Goal: Task Accomplishment & Management: Manage account settings

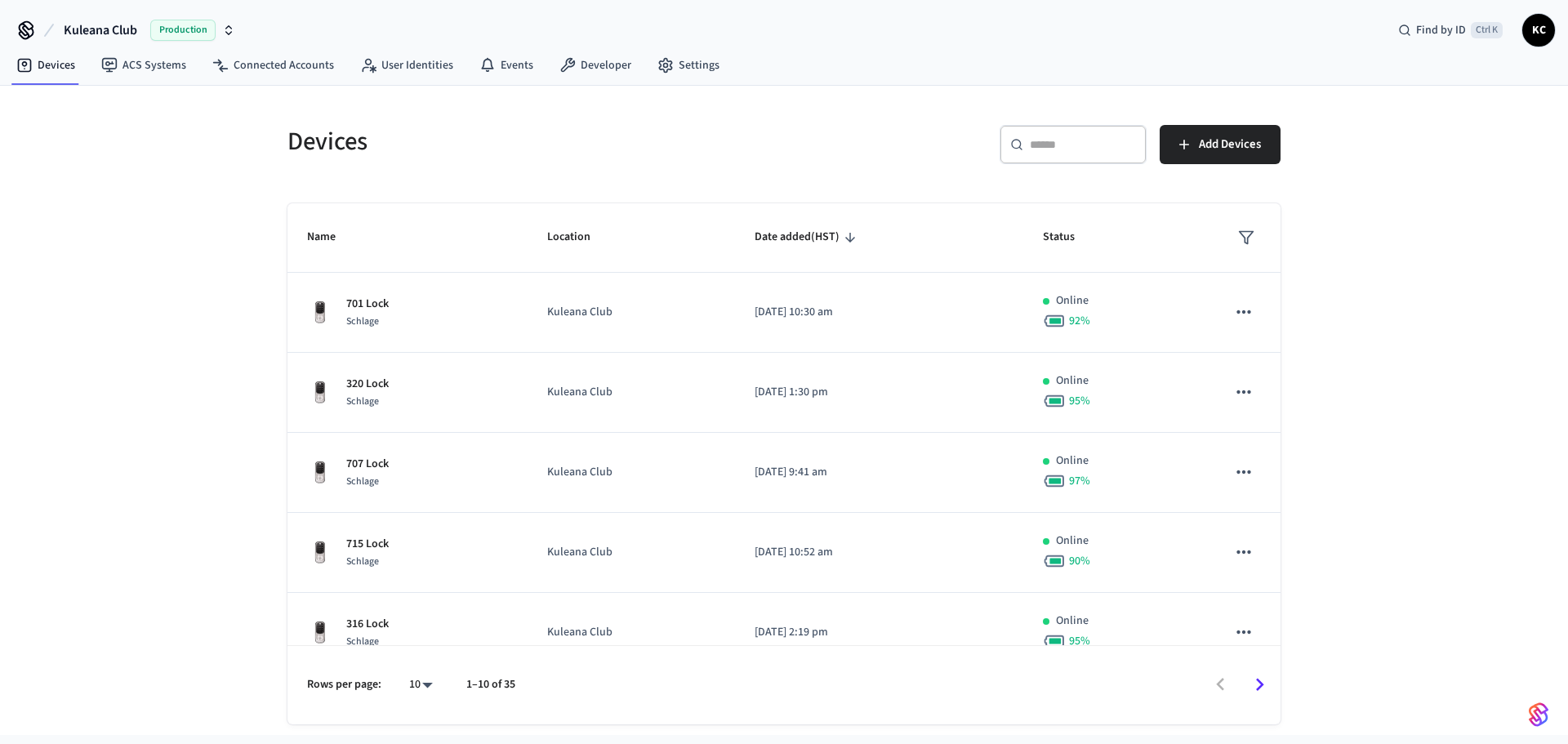
click at [1063, 143] on input "text" at bounding box center [1082, 144] width 106 height 17
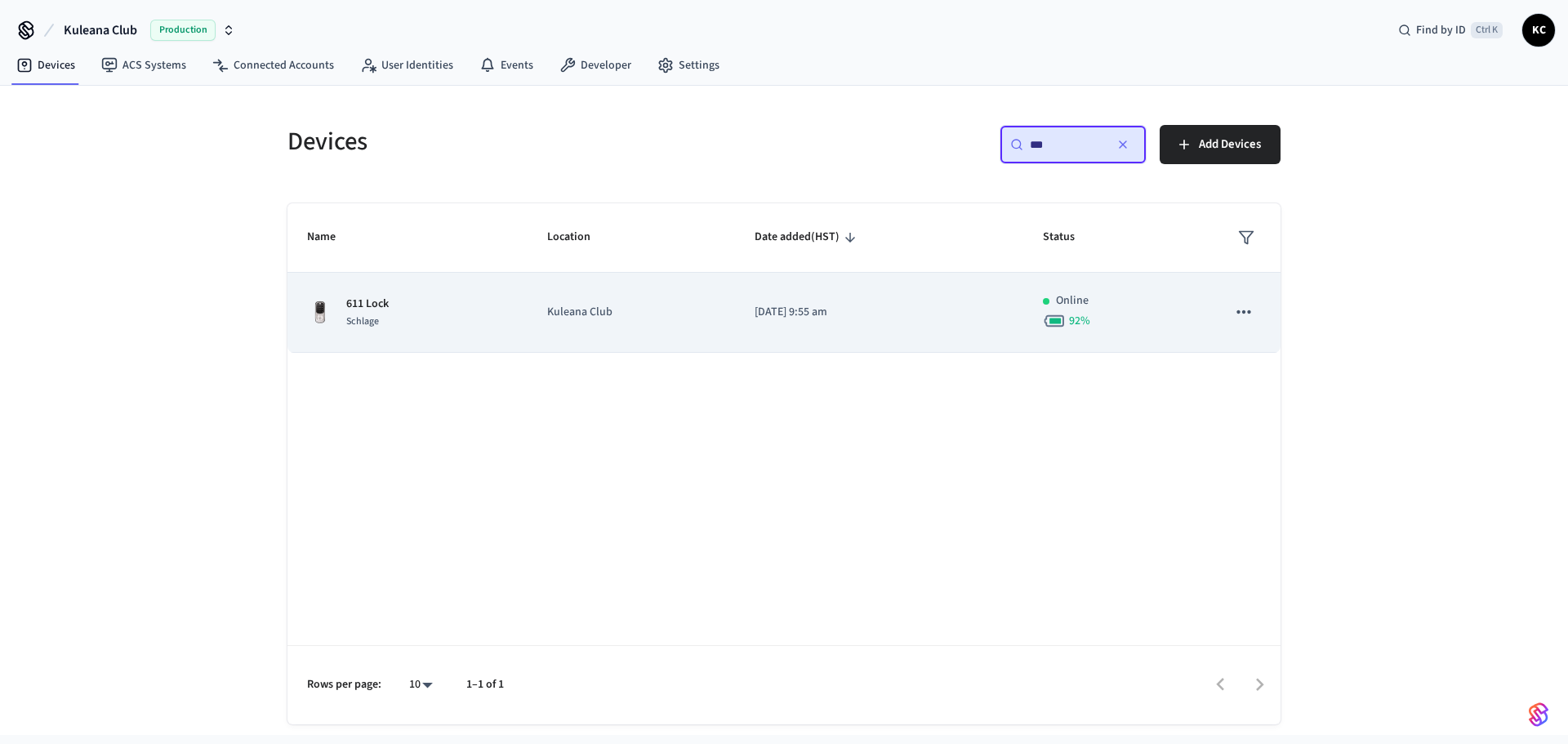
type input "***"
click at [889, 326] on td "[DATE] 9:55 am" at bounding box center [878, 312] width 288 height 80
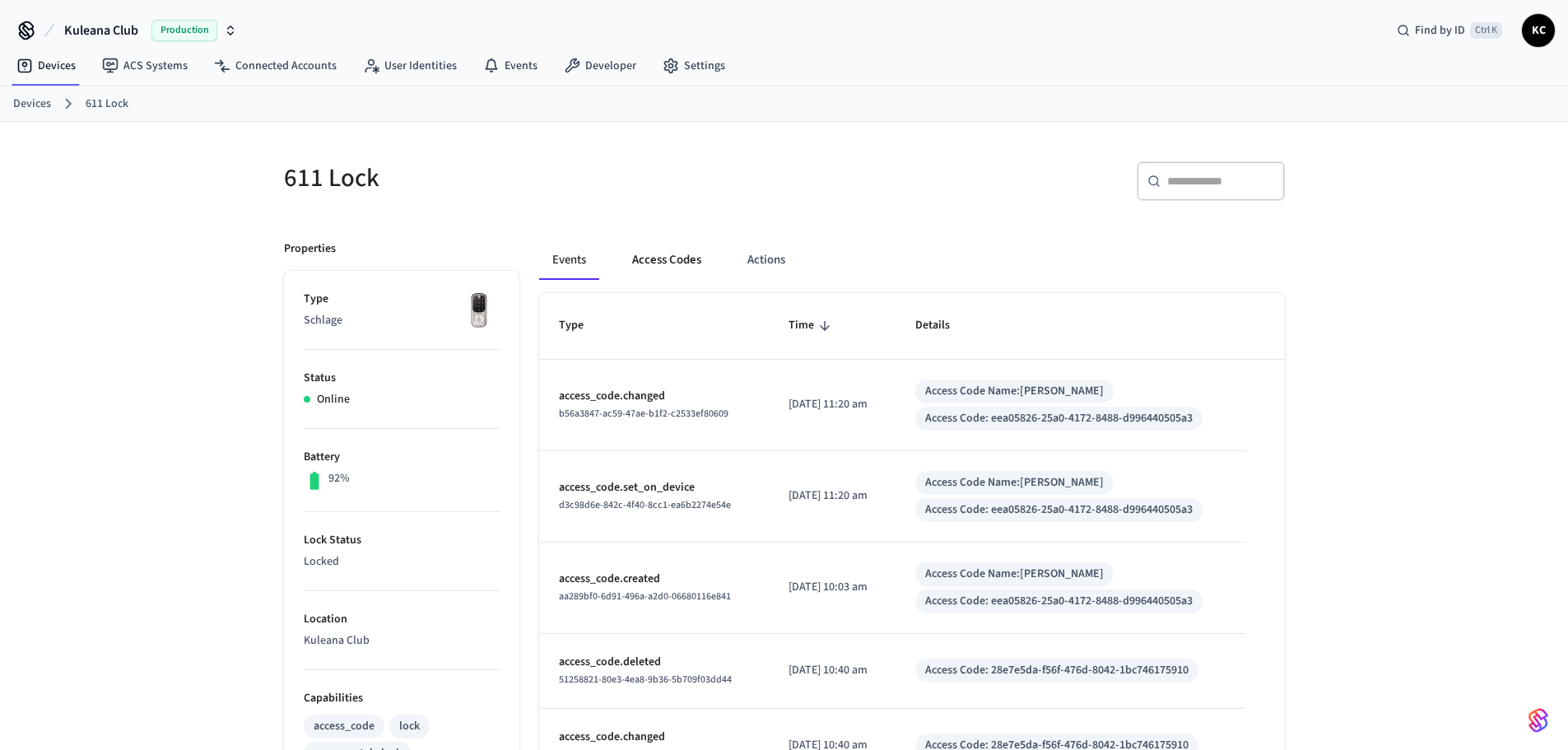
click at [669, 272] on button "Access Codes" at bounding box center [666, 260] width 95 height 39
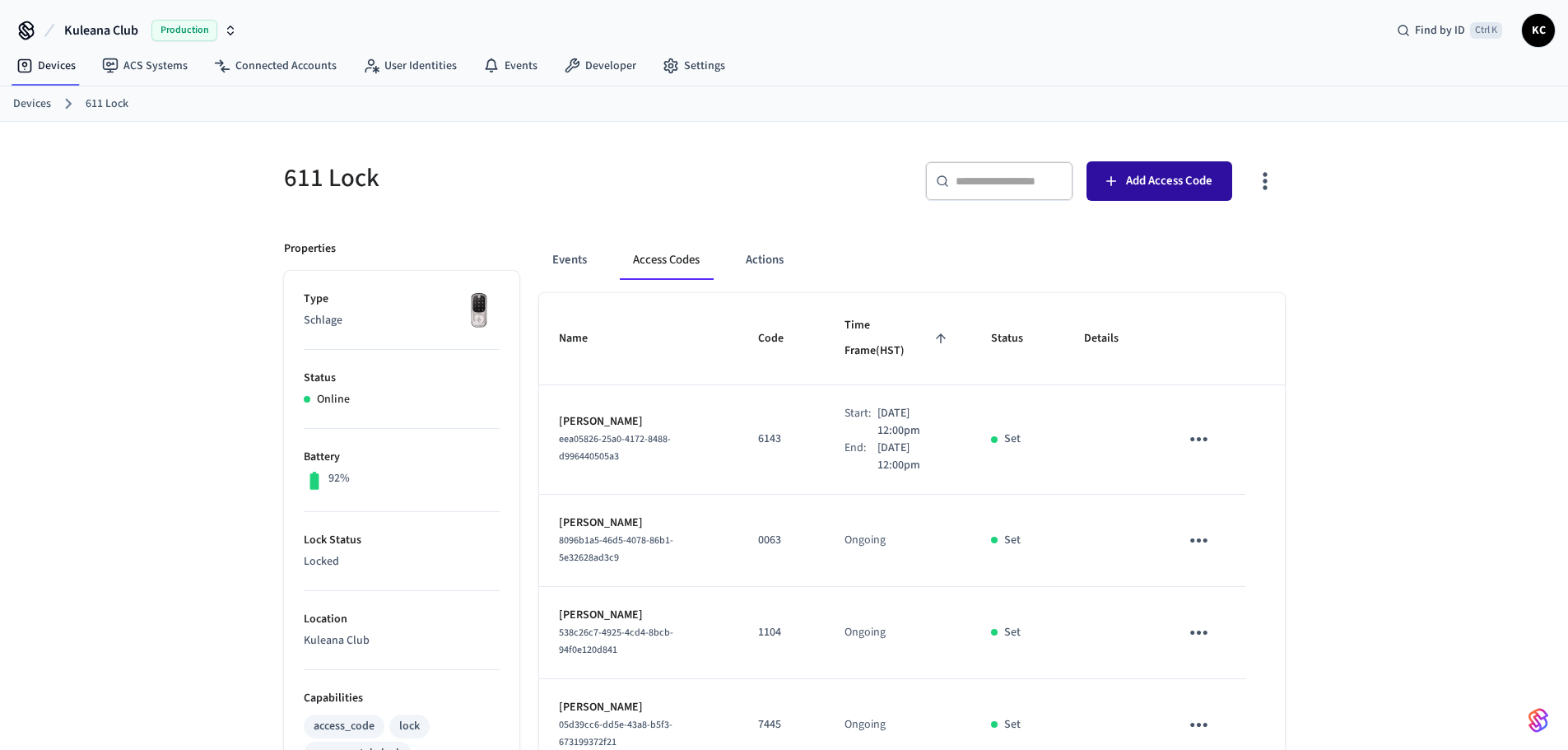
click at [1154, 182] on span "Add Access Code" at bounding box center [1169, 181] width 86 height 22
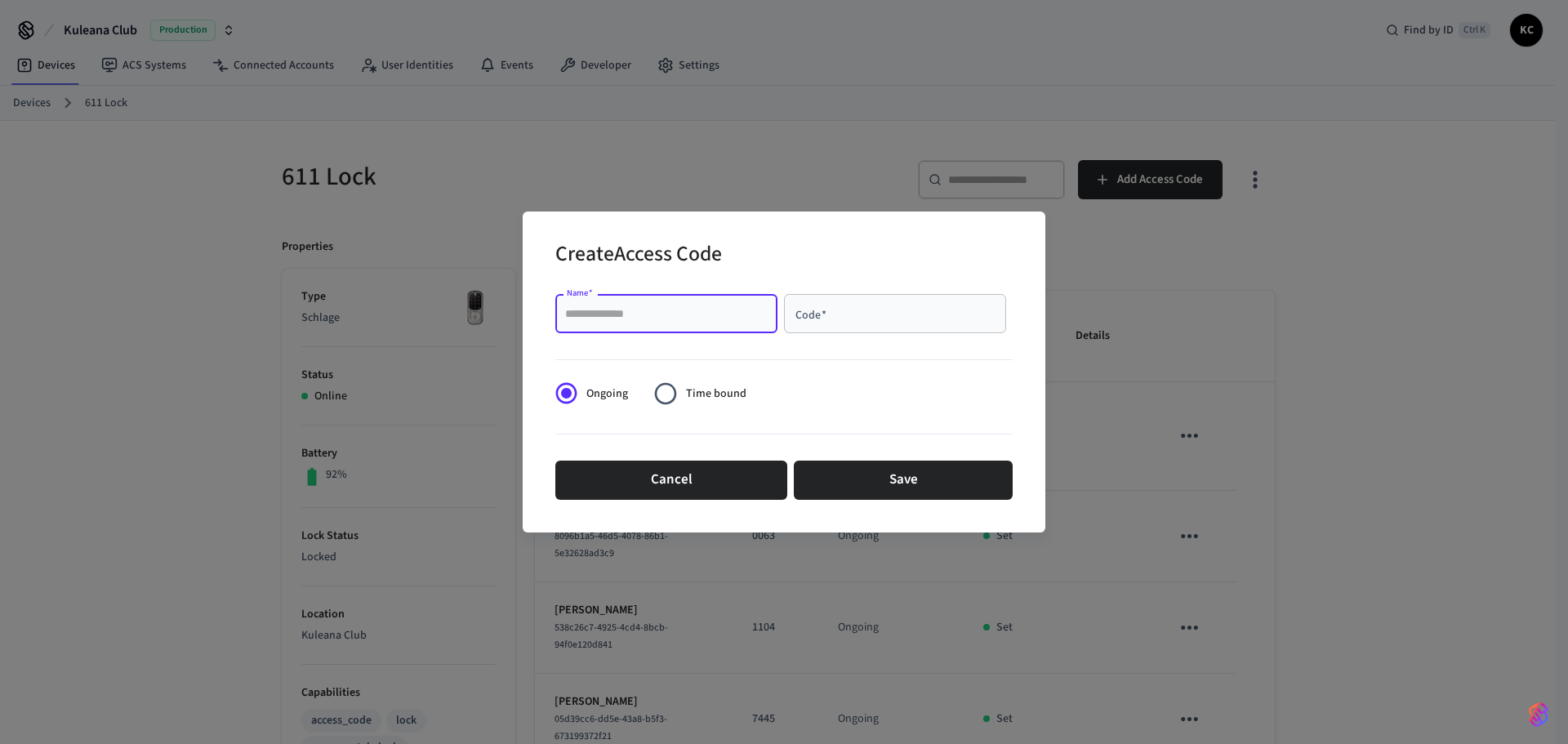
click at [734, 312] on input "Name   *" at bounding box center [666, 313] width 202 height 17
type input "*****"
type input "****"
click at [694, 395] on span "Time bound" at bounding box center [716, 394] width 60 height 18
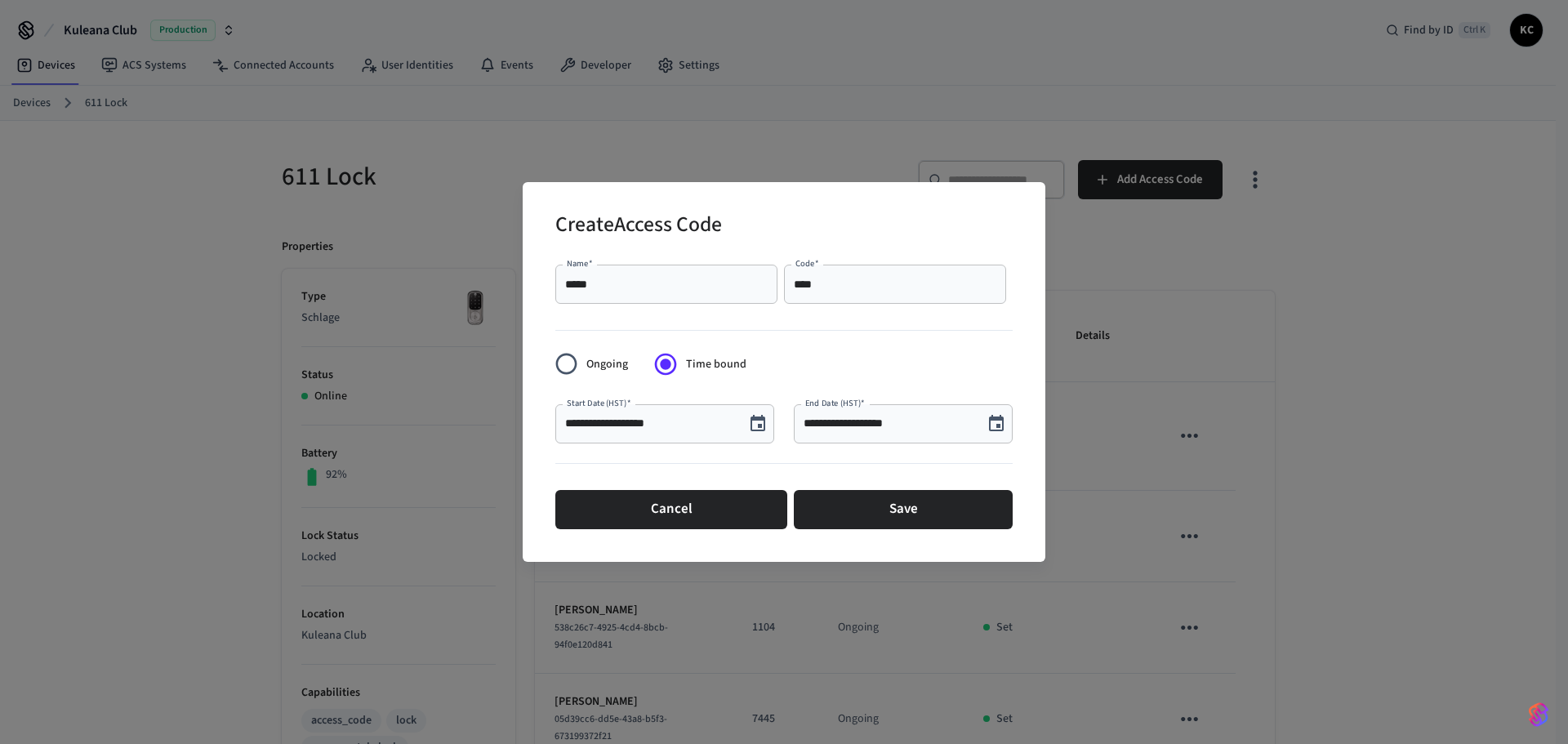
click at [749, 426] on icon "Choose date, selected date is Sep 11, 2025" at bounding box center [758, 424] width 19 height 19
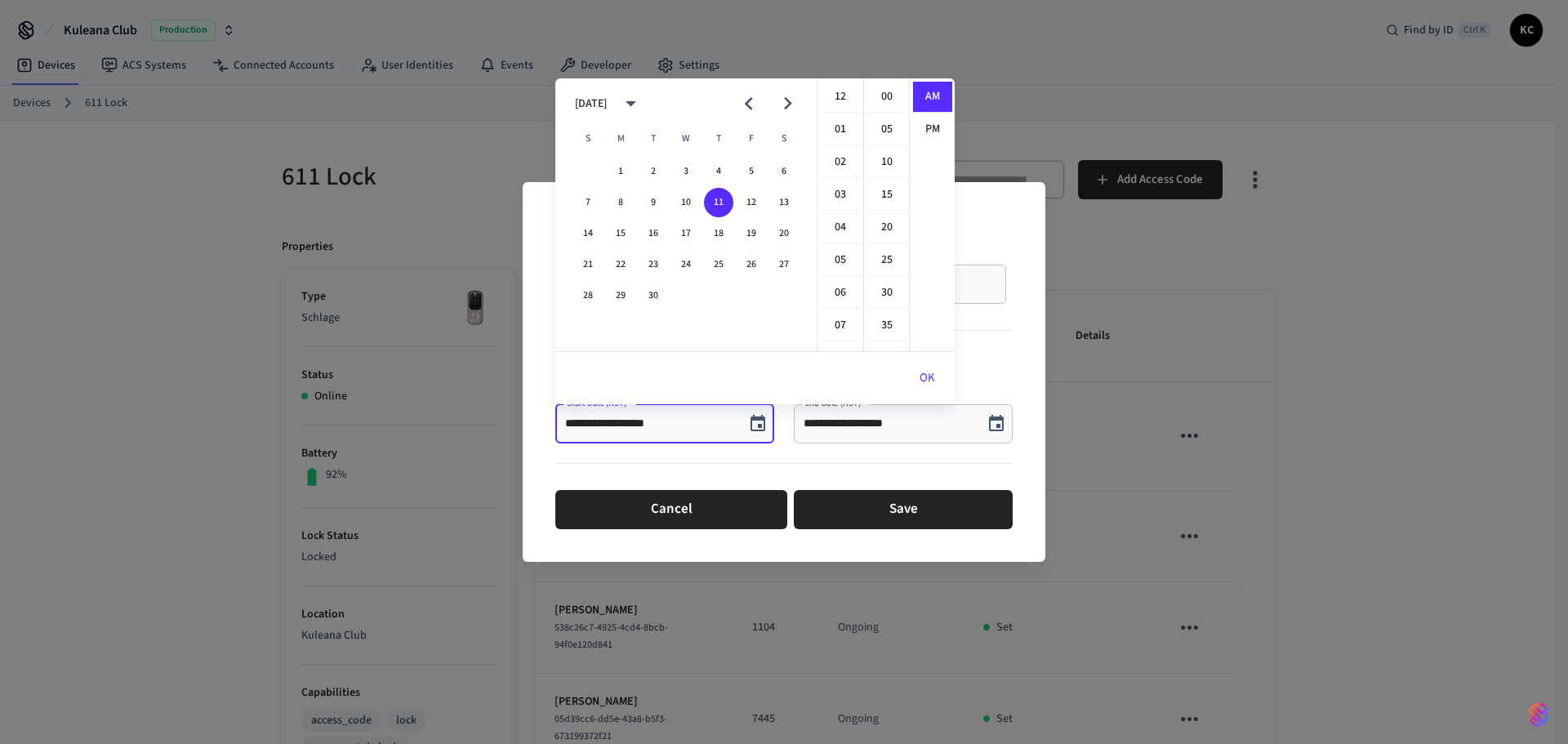
scroll to position [294, 0]
click at [752, 198] on button "12" at bounding box center [751, 202] width 29 height 29
click at [835, 92] on li "12" at bounding box center [840, 97] width 39 height 31
click at [891, 94] on li "00" at bounding box center [886, 97] width 39 height 31
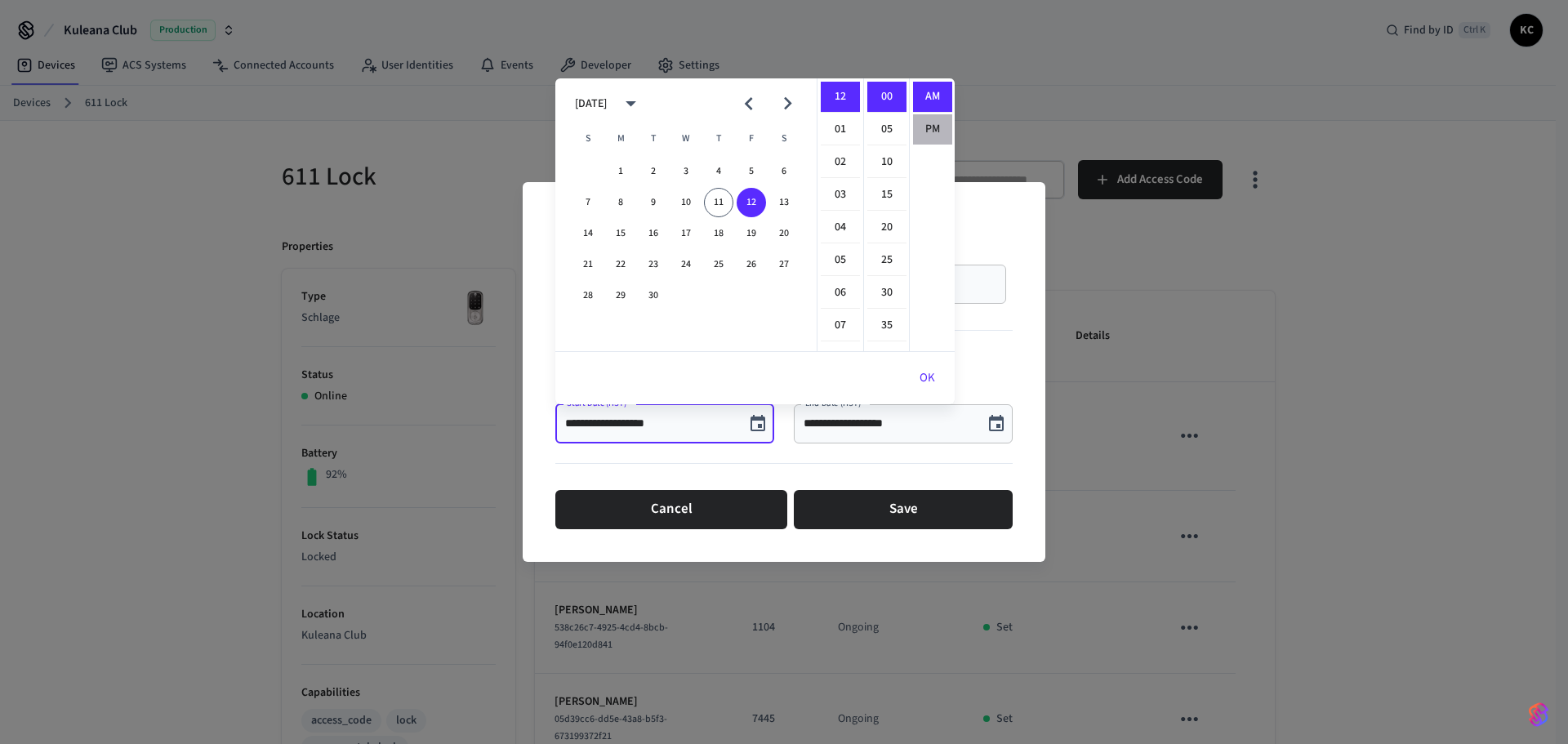
click at [919, 124] on li "PM" at bounding box center [932, 129] width 39 height 30
type input "**********"
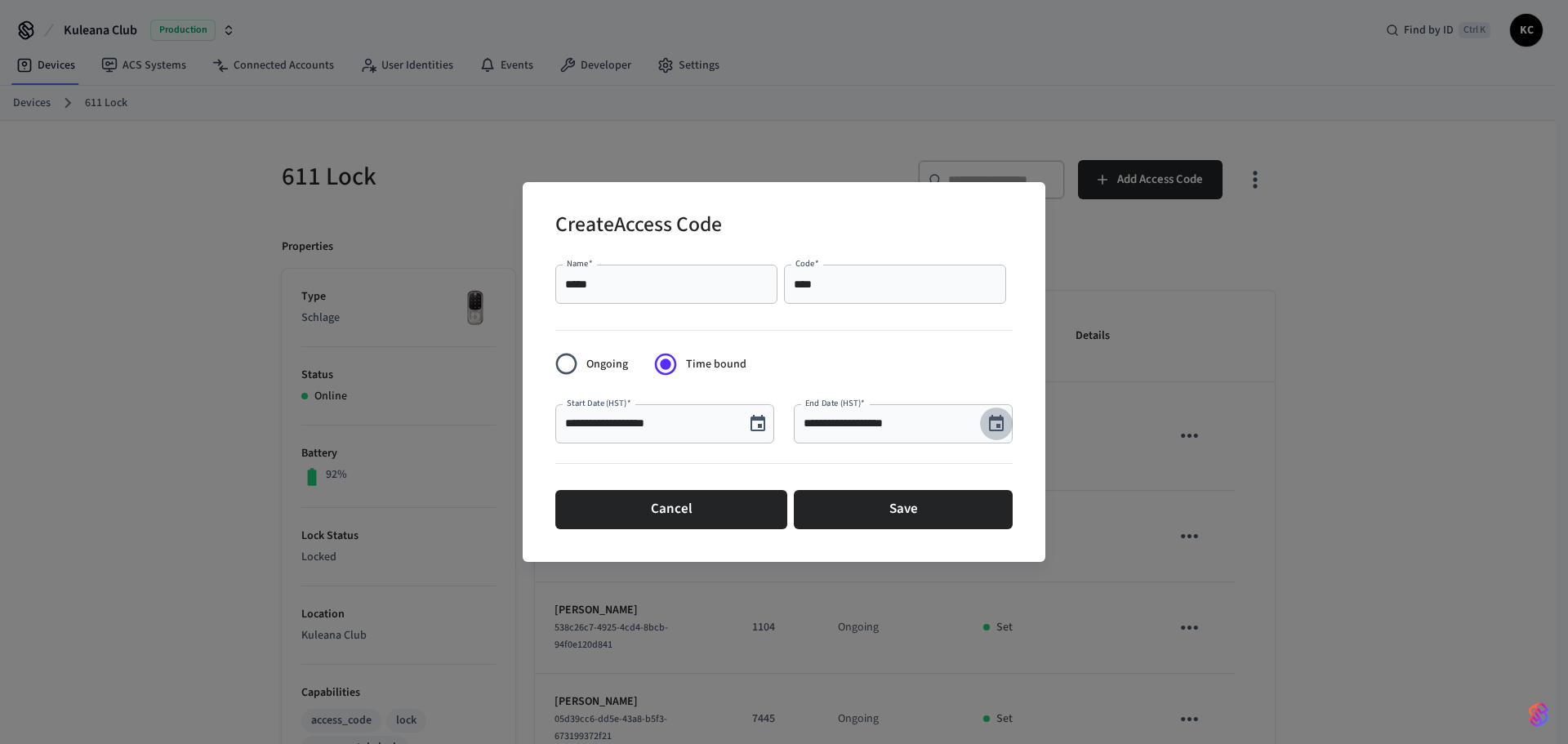
click at [995, 420] on icon "Choose date, selected date is Sep 11, 2025" at bounding box center [996, 424] width 19 height 19
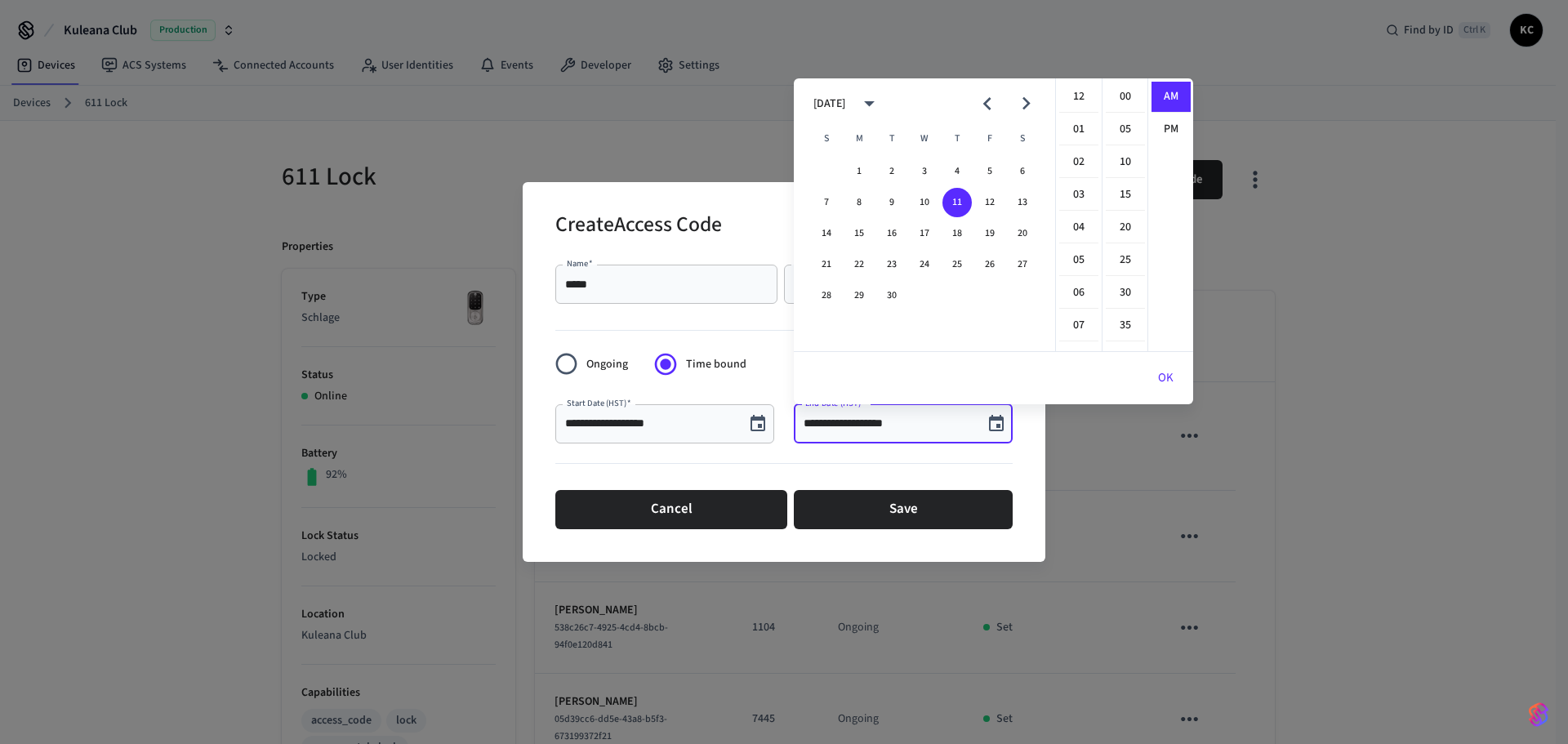
scroll to position [294, 0]
click at [981, 229] on button "19" at bounding box center [989, 233] width 29 height 29
click at [1076, 91] on li "12" at bounding box center [1079, 97] width 39 height 31
click at [1117, 95] on li "00" at bounding box center [1125, 97] width 39 height 31
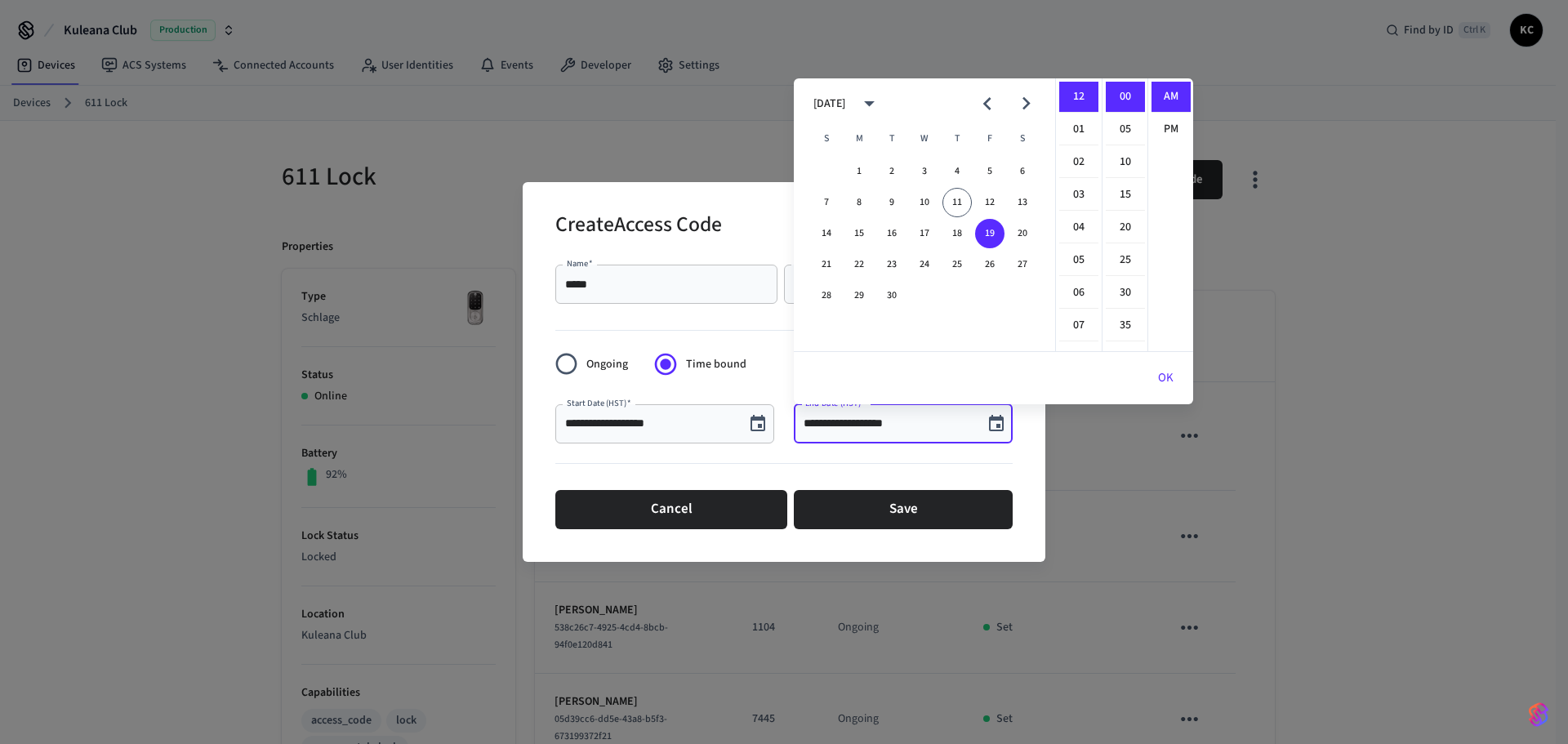
drag, startPoint x: 1151, startPoint y: 119, endPoint x: 1158, endPoint y: 124, distance: 8.6
click at [1153, 120] on ul "AM PM" at bounding box center [1169, 215] width 46 height 272
click at [1161, 125] on li "PM" at bounding box center [1171, 129] width 39 height 30
type input "**********"
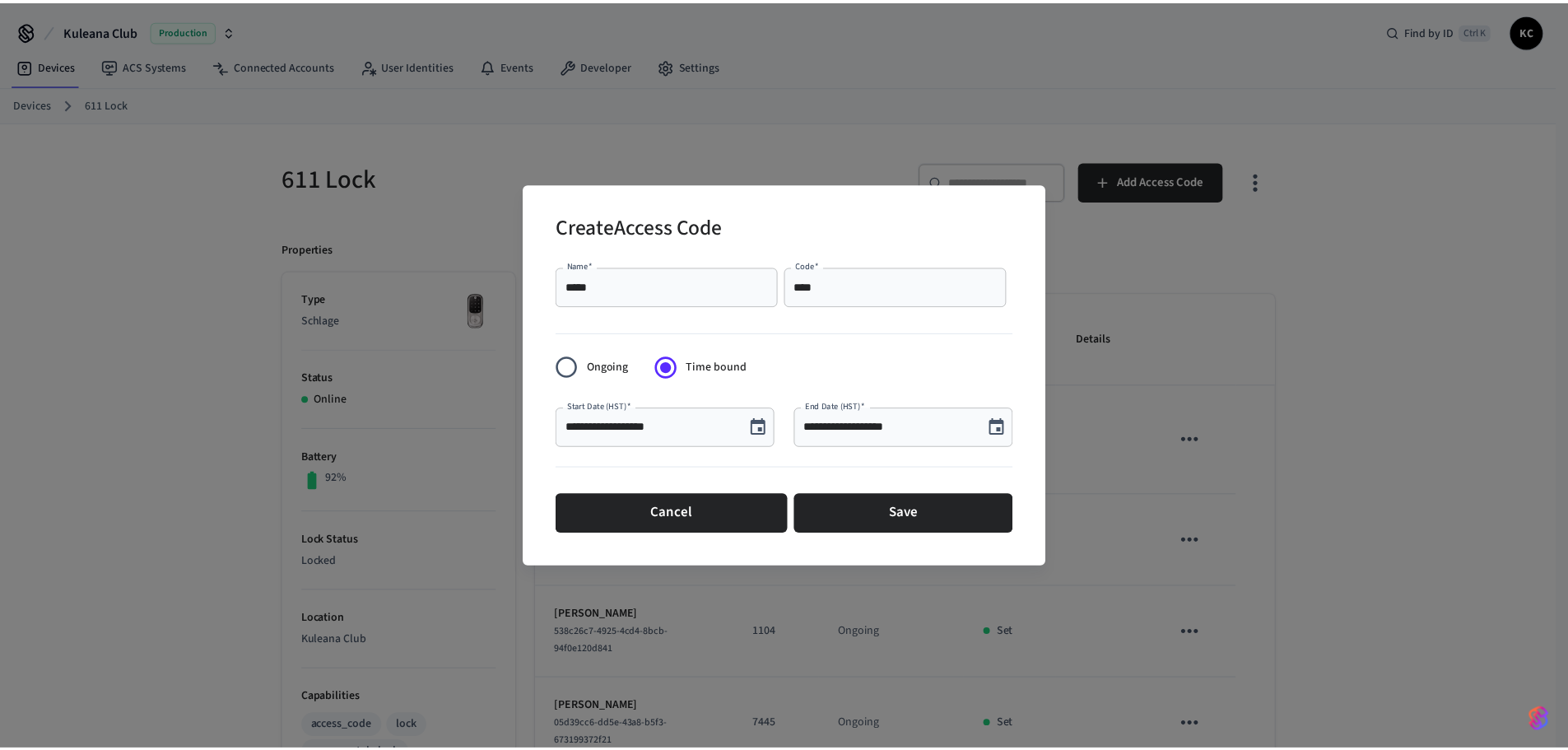
scroll to position [30, 0]
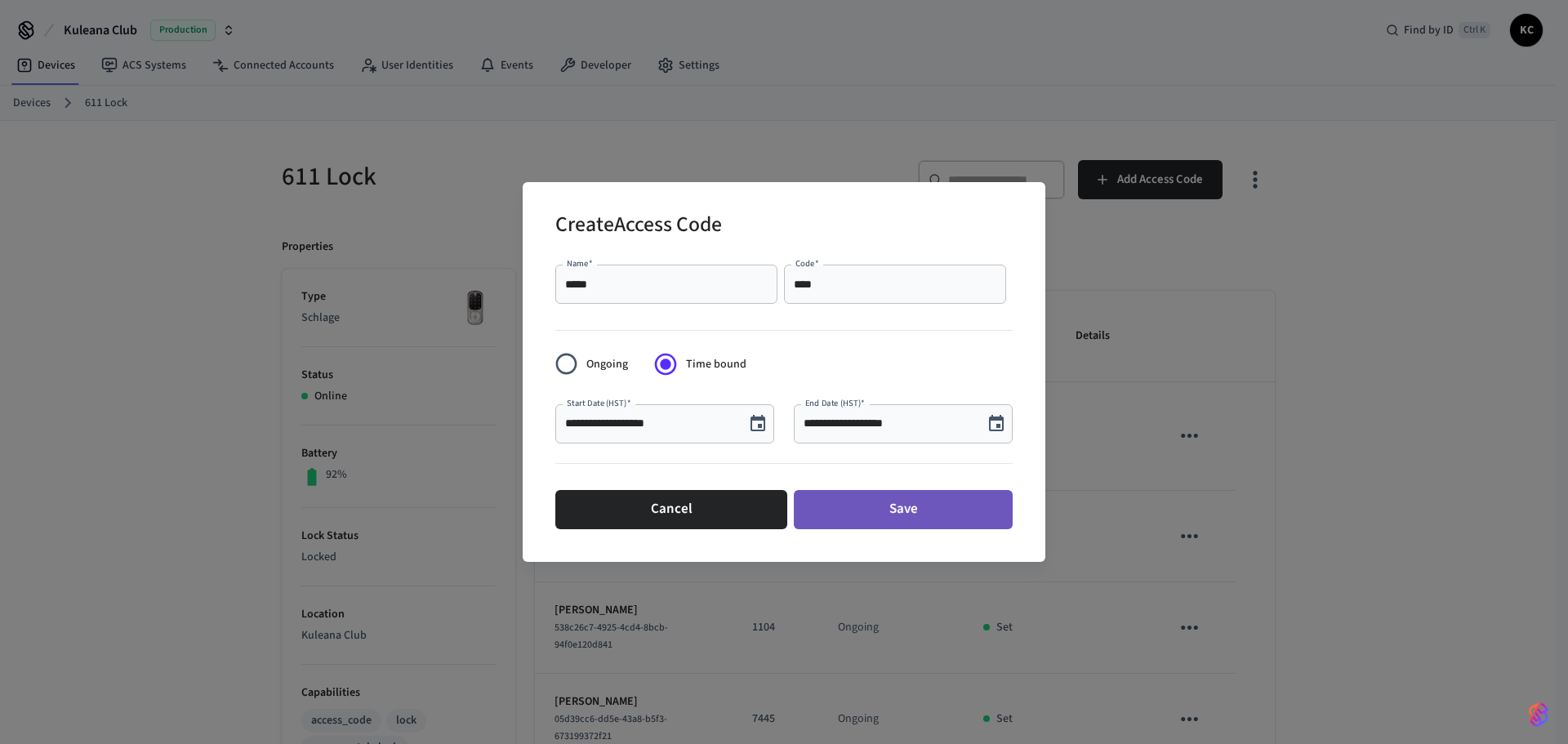
click at [898, 499] on button "Save" at bounding box center [903, 510] width 219 height 39
